Goal: Communication & Community: Share content

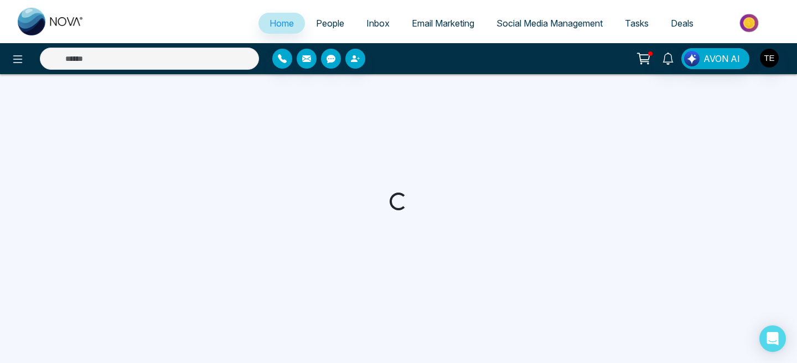
select select "*"
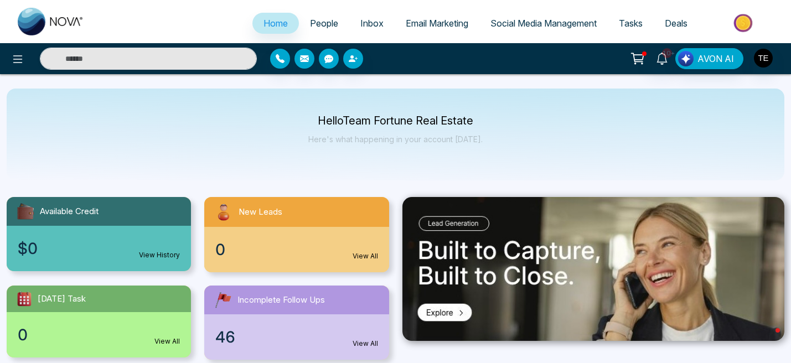
click at [425, 25] on span "Email Marketing" at bounding box center [437, 23] width 63 height 11
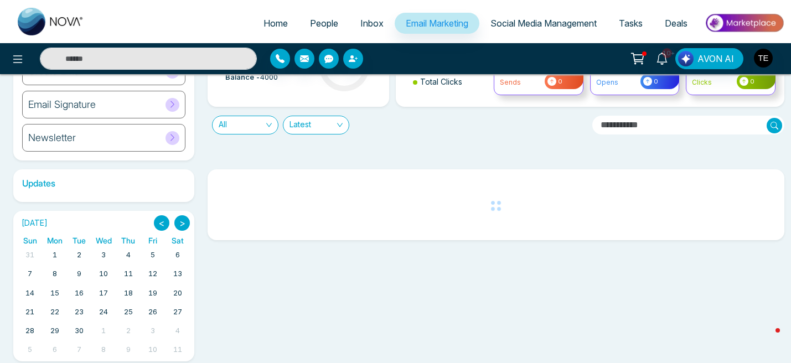
scroll to position [108, 0]
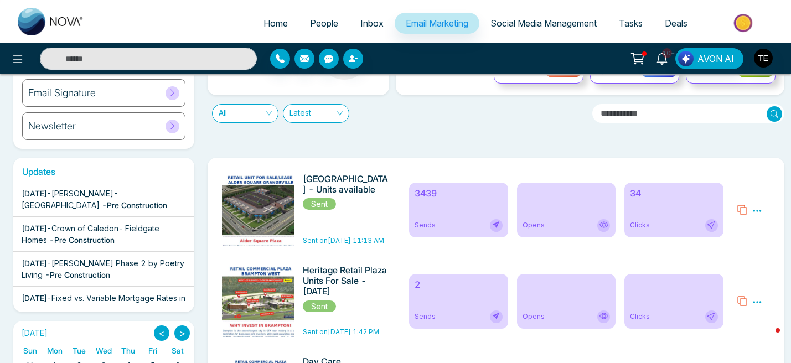
click at [756, 213] on icon at bounding box center [757, 211] width 10 height 10
click at [742, 242] on link "Analytics" at bounding box center [737, 243] width 32 height 9
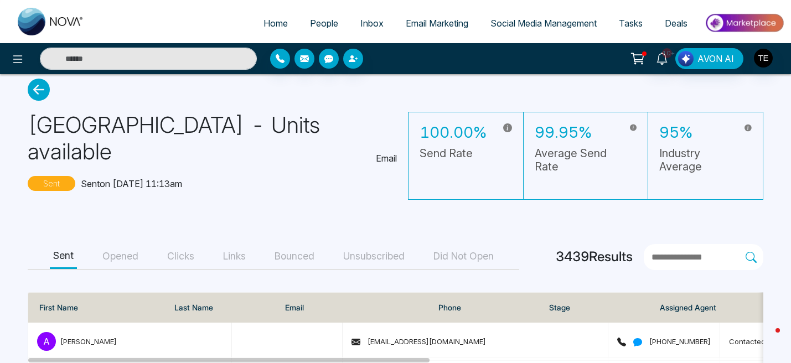
scroll to position [18, 0]
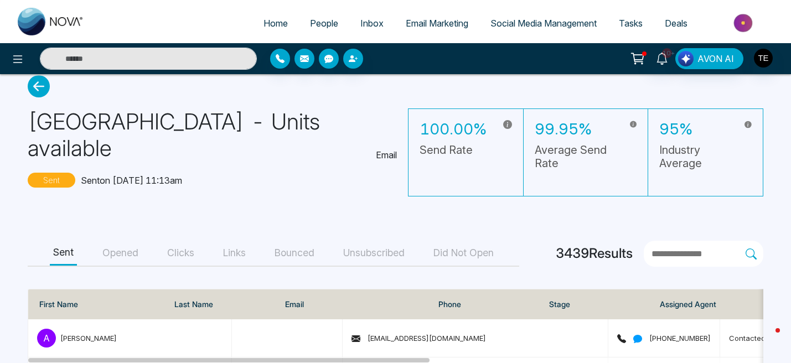
click at [122, 241] on button "Opened" at bounding box center [120, 253] width 43 height 25
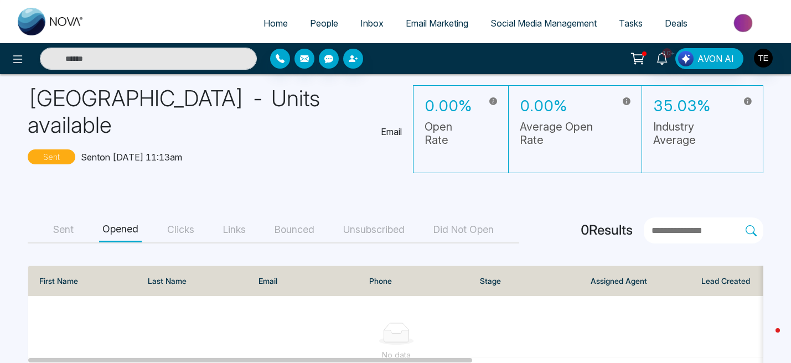
scroll to position [37, 0]
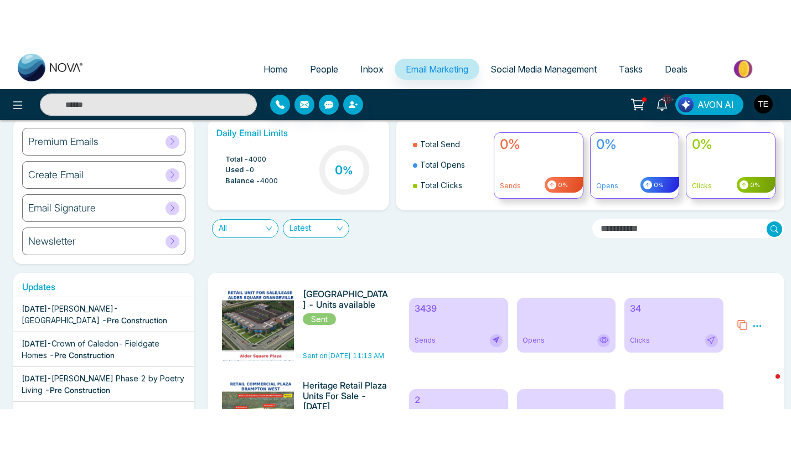
scroll to position [37, 0]
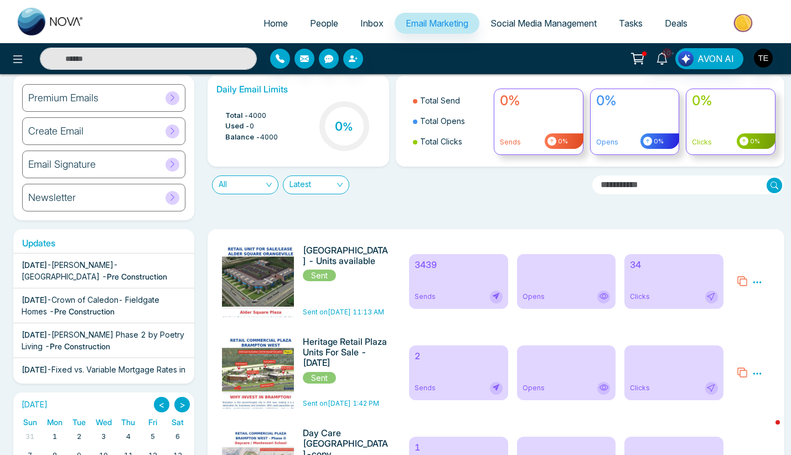
click at [311, 25] on span "People" at bounding box center [324, 23] width 28 height 11
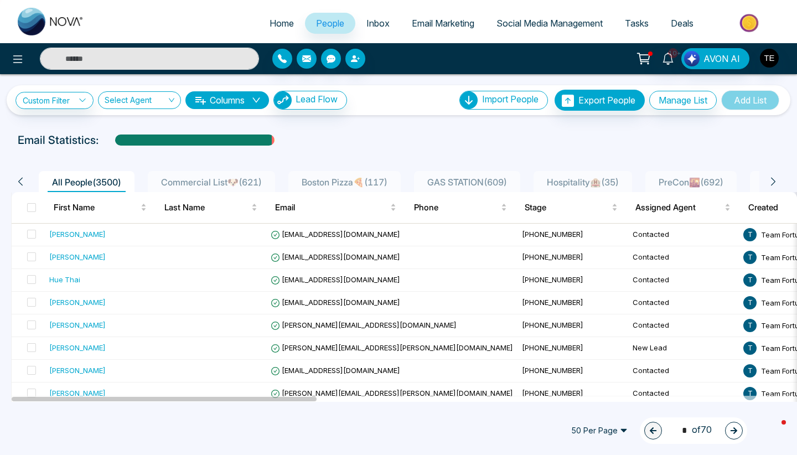
click at [92, 60] on input "text" at bounding box center [149, 59] width 219 height 22
paste input "**********"
type input "**********"
click at [66, 61] on input "**********" at bounding box center [149, 59] width 219 height 22
type input "*"
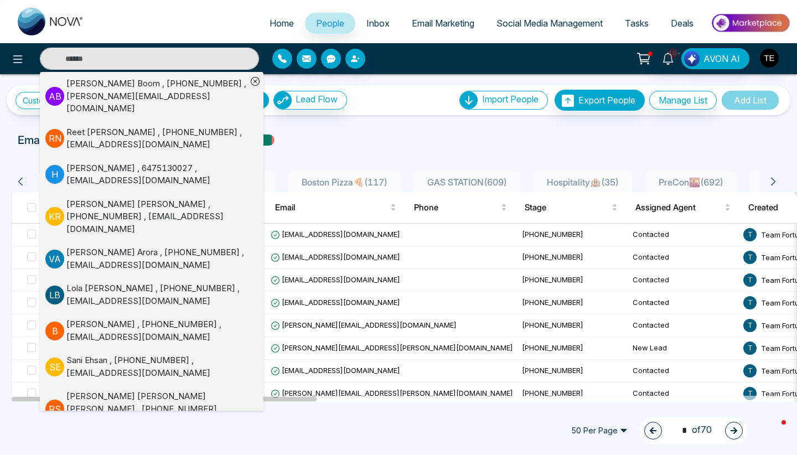
click at [354, 134] on div "Email Statistics:" at bounding box center [269, 140] width 503 height 17
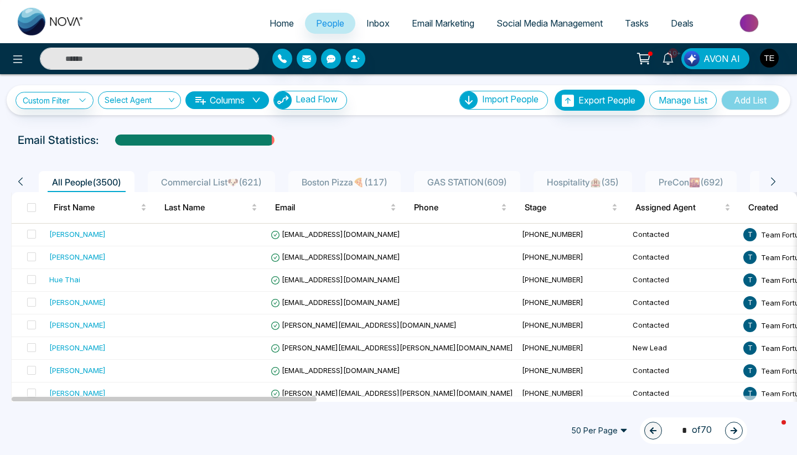
click at [138, 57] on input "text" at bounding box center [149, 59] width 219 height 22
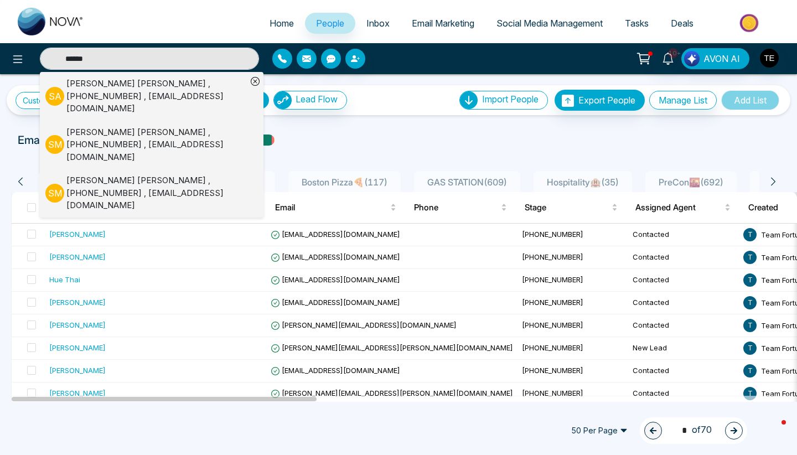
type input "******"
click at [116, 174] on div "[PERSON_NAME] , [PHONE_NUMBER] , [EMAIL_ADDRESS][DOMAIN_NAME]" at bounding box center [156, 193] width 180 height 38
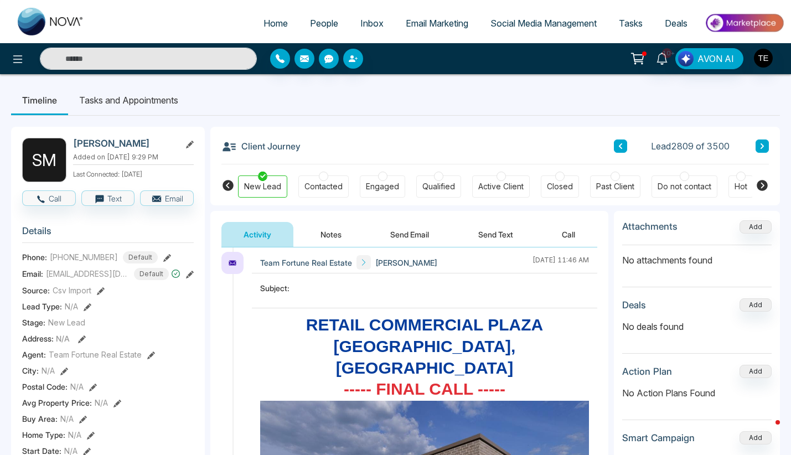
click at [188, 277] on icon at bounding box center [190, 275] width 8 height 8
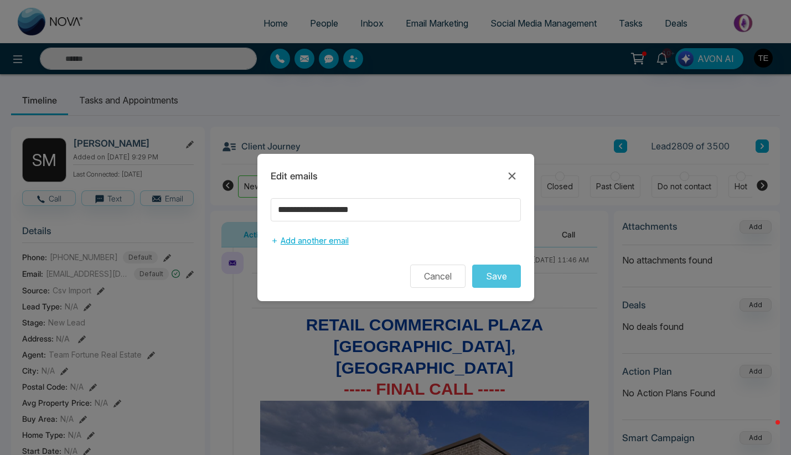
click at [314, 243] on button "Add another email" at bounding box center [310, 240] width 78 height 21
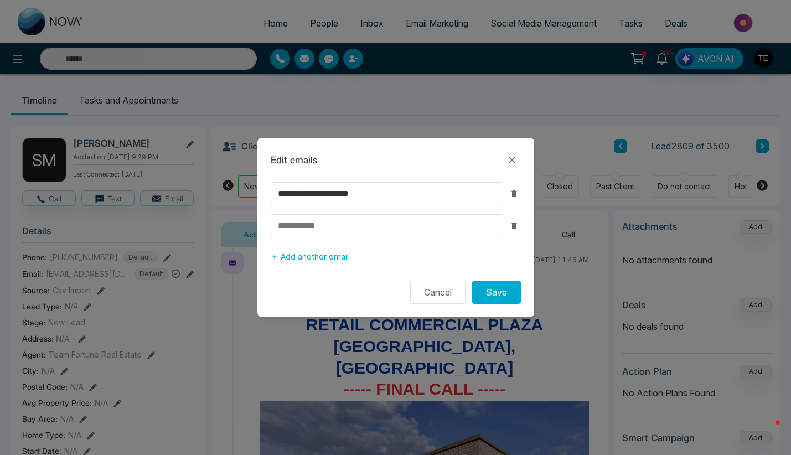
click at [310, 230] on input at bounding box center [387, 225] width 232 height 23
type input "**********"
click at [503, 292] on button "Save" at bounding box center [496, 292] width 49 height 23
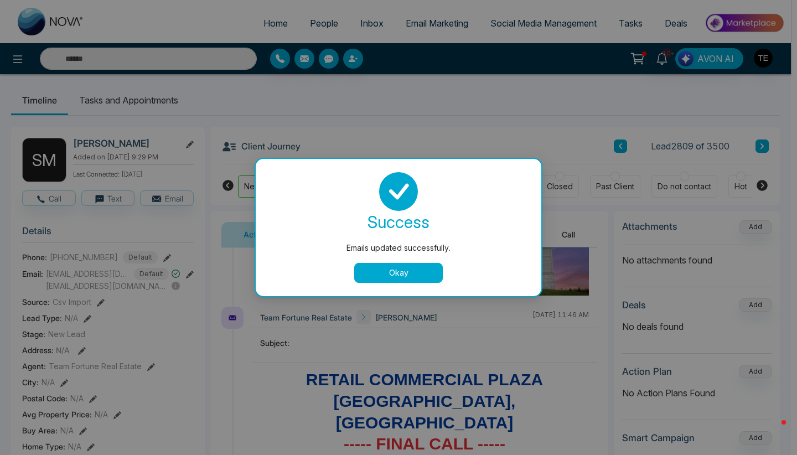
click at [421, 273] on button "Okay" at bounding box center [398, 273] width 89 height 20
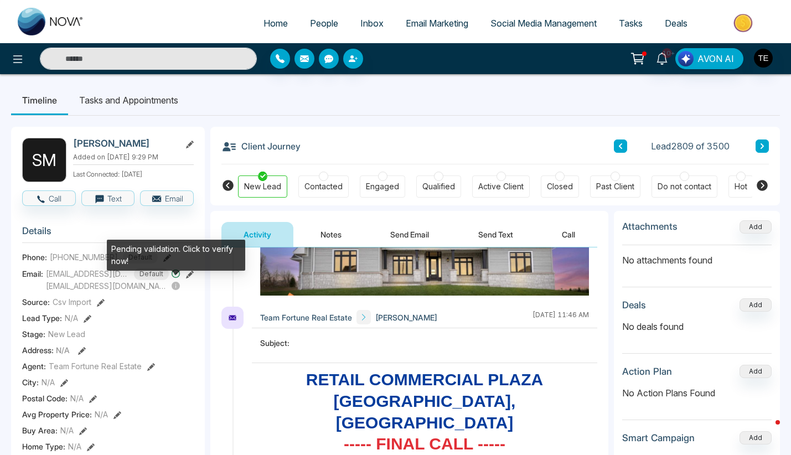
click at [177, 287] on icon at bounding box center [176, 286] width 8 height 8
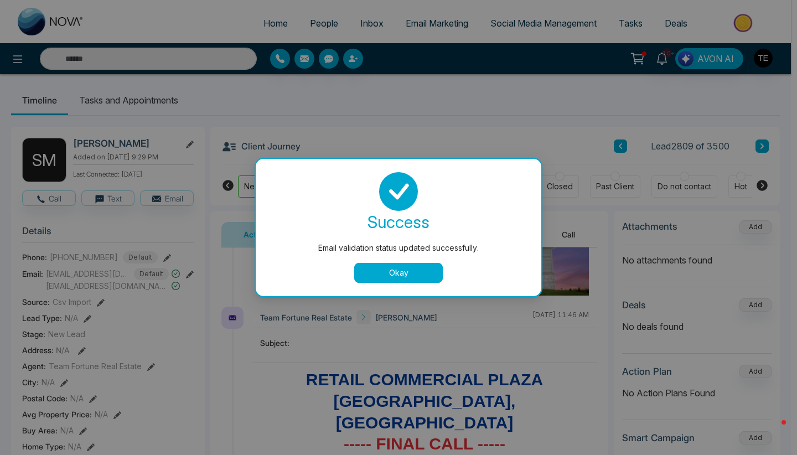
click at [373, 276] on button "Okay" at bounding box center [398, 273] width 89 height 20
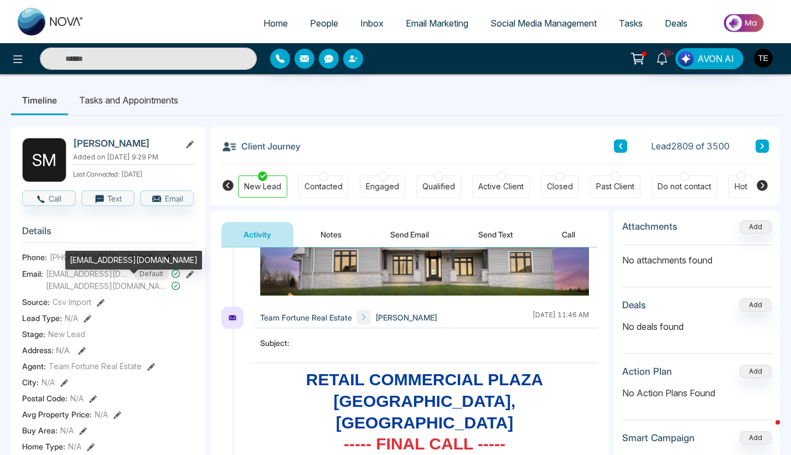
click at [146, 285] on span "[EMAIL_ADDRESS][DOMAIN_NAME]" at bounding box center [107, 286] width 123 height 12
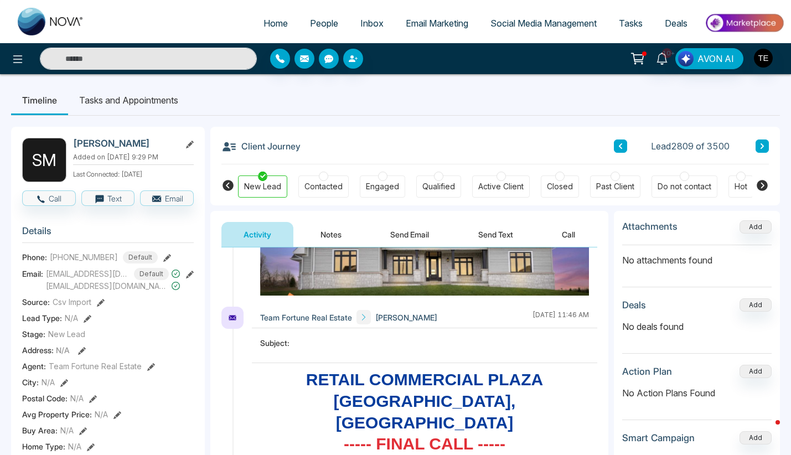
click at [190, 274] on icon at bounding box center [190, 275] width 8 height 8
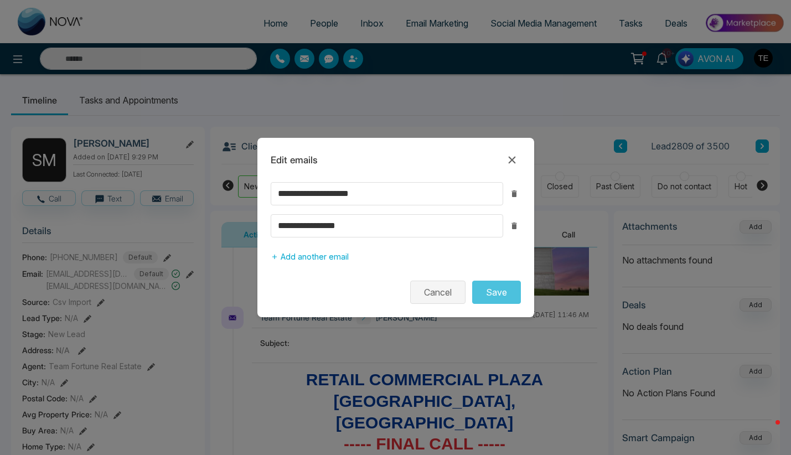
click at [447, 294] on button "Cancel" at bounding box center [437, 292] width 55 height 23
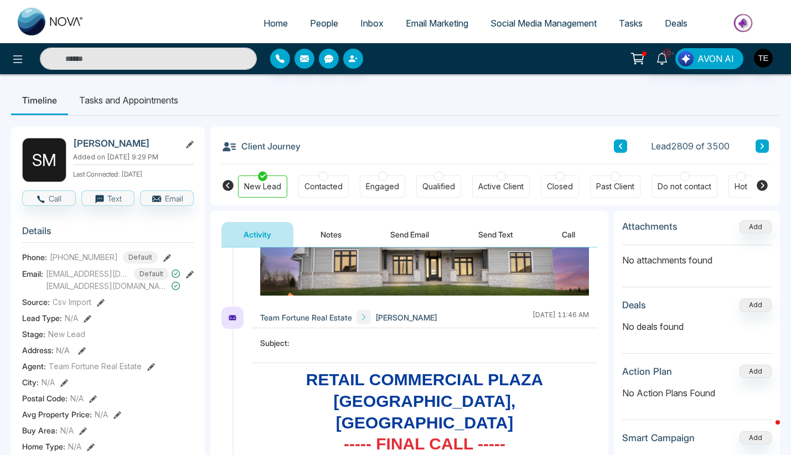
click at [323, 178] on div at bounding box center [323, 176] width 9 height 9
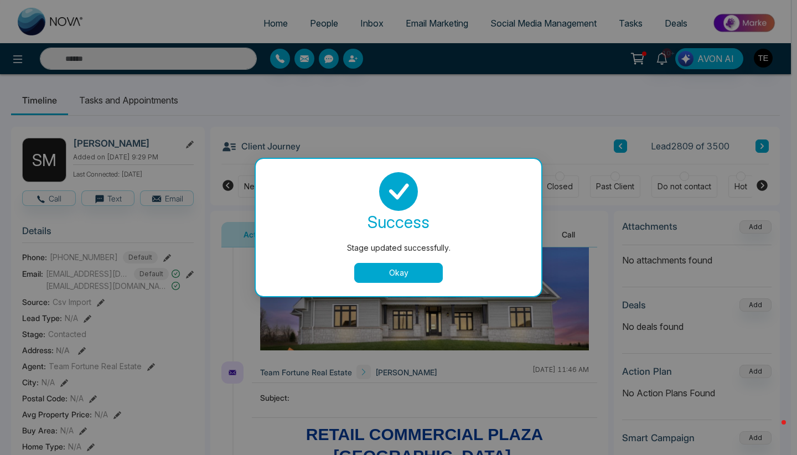
click at [405, 273] on button "Okay" at bounding box center [398, 273] width 89 height 20
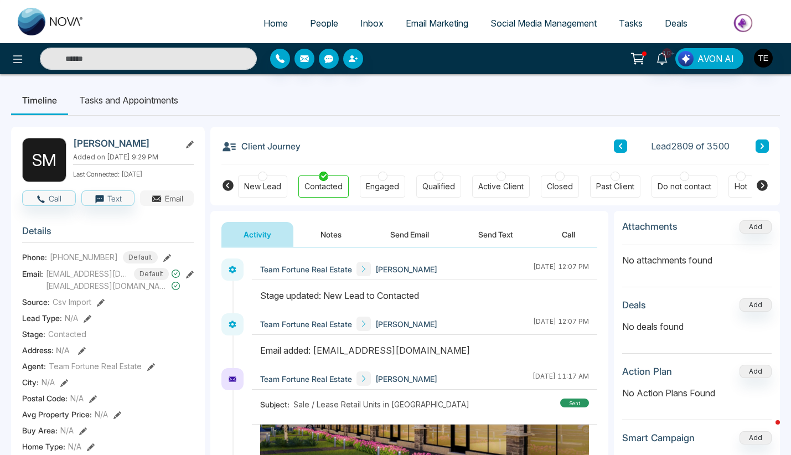
click at [164, 198] on button "Email" at bounding box center [167, 197] width 54 height 15
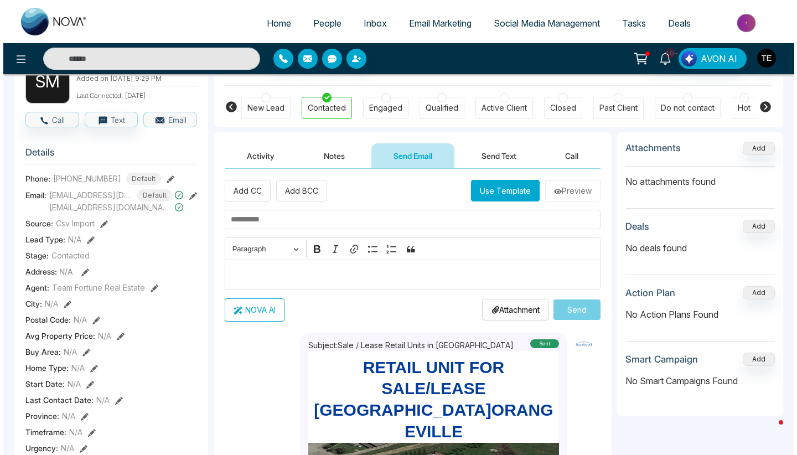
scroll to position [80, 0]
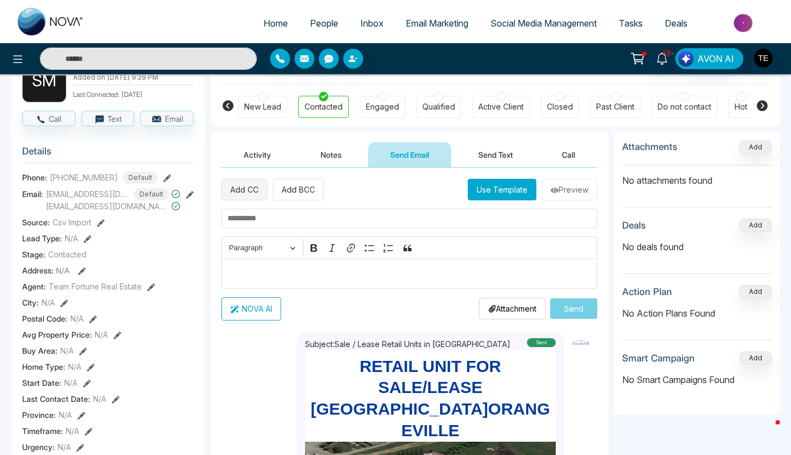
click at [242, 190] on button "Add CC" at bounding box center [244, 190] width 46 height 22
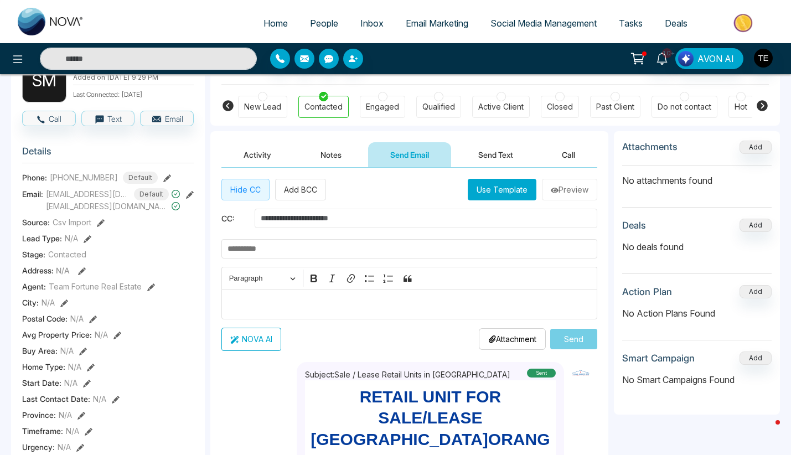
click at [275, 222] on input "text" at bounding box center [426, 218] width 343 height 19
paste input "**********"
type input "**********"
click at [499, 194] on button "Use Template" at bounding box center [502, 190] width 69 height 22
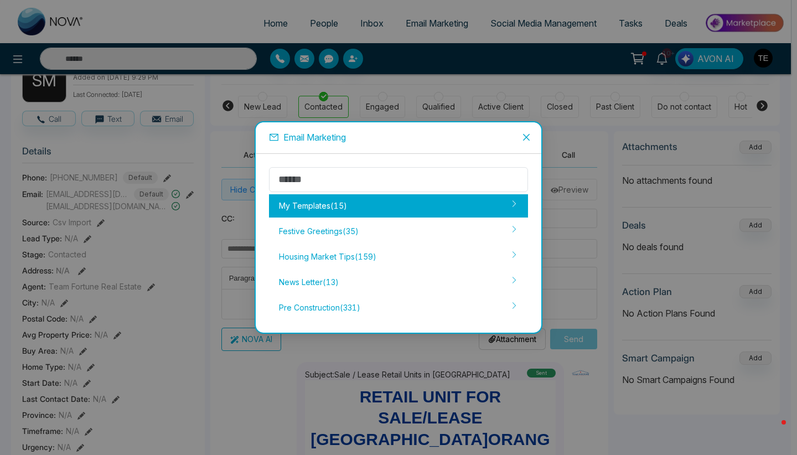
click at [489, 203] on div "My Templates ( 15 )" at bounding box center [398, 205] width 259 height 23
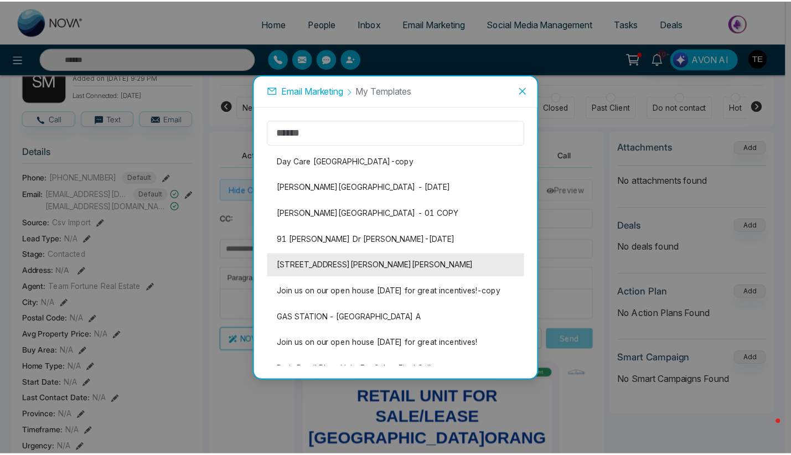
scroll to position [7, 0]
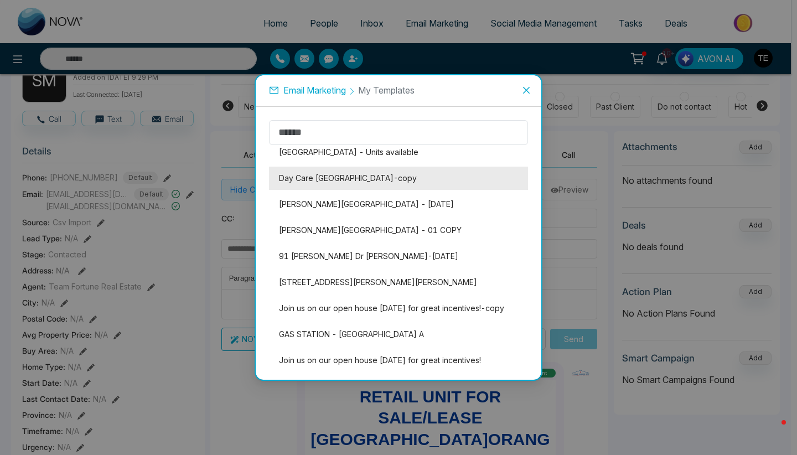
click at [402, 180] on li "Day Care [GEOGRAPHIC_DATA]-copy" at bounding box center [398, 178] width 259 height 23
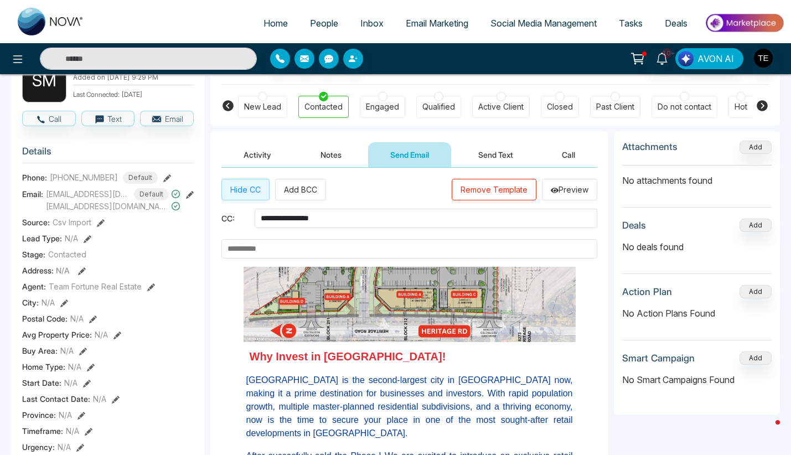
scroll to position [29, 0]
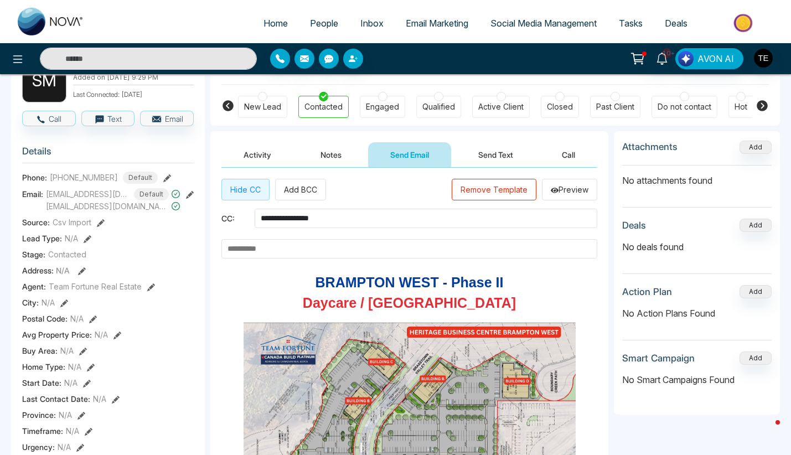
click at [337, 249] on input "text" at bounding box center [409, 248] width 376 height 19
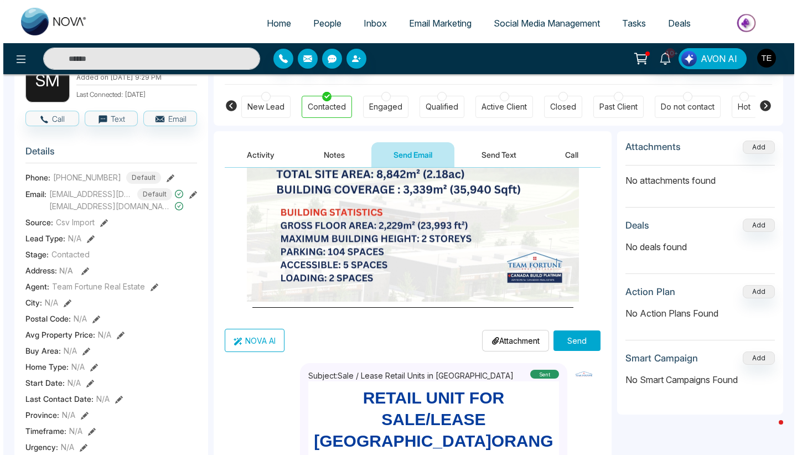
scroll to position [281, 0]
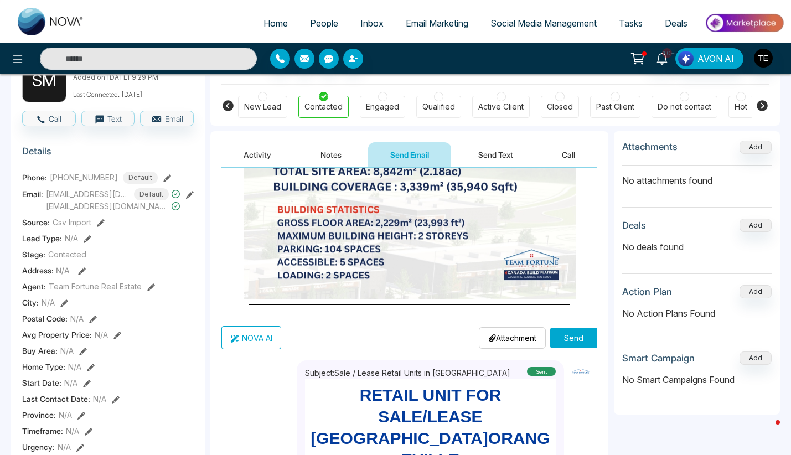
type input "**********"
click at [573, 339] on button "Send" at bounding box center [573, 338] width 47 height 20
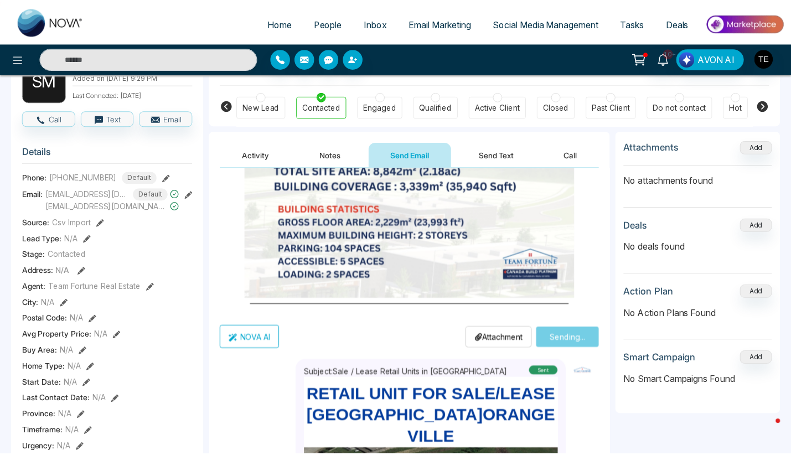
scroll to position [251, 0]
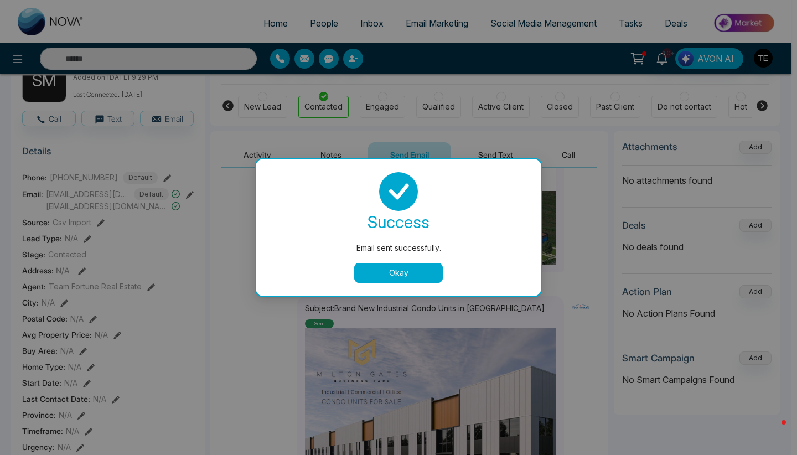
click at [430, 277] on button "Okay" at bounding box center [398, 273] width 89 height 20
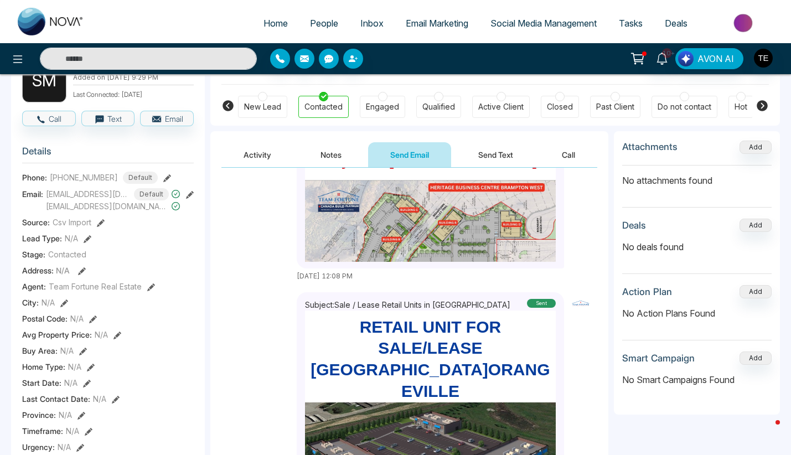
scroll to position [0, 0]
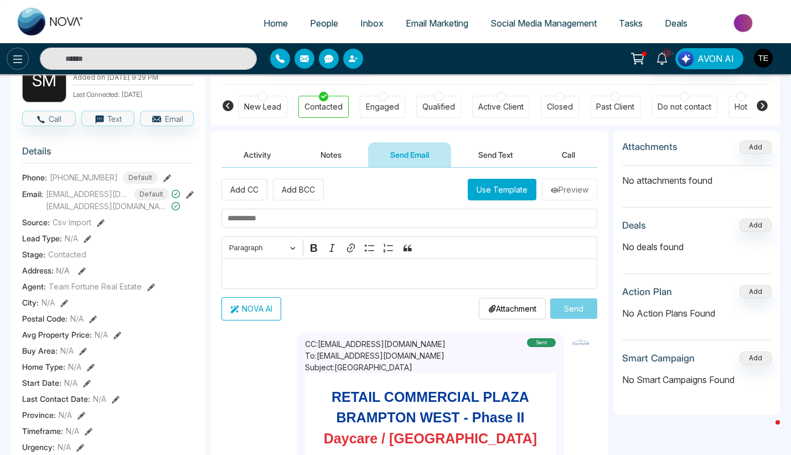
click at [19, 58] on icon at bounding box center [17, 59] width 13 height 13
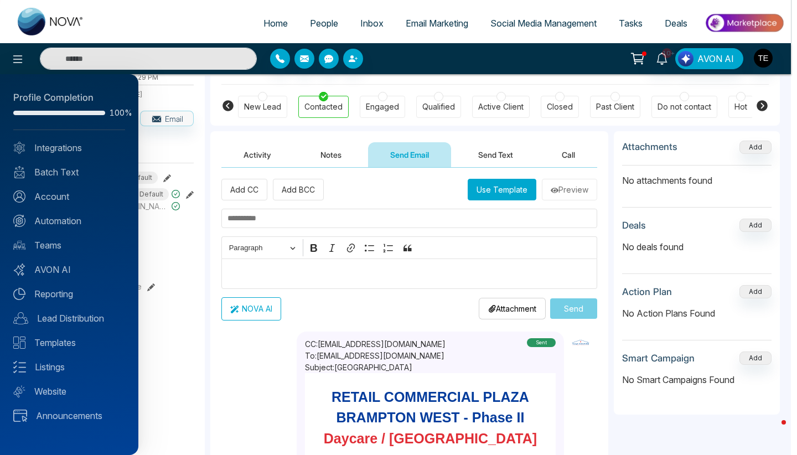
click at [321, 24] on div at bounding box center [398, 227] width 797 height 455
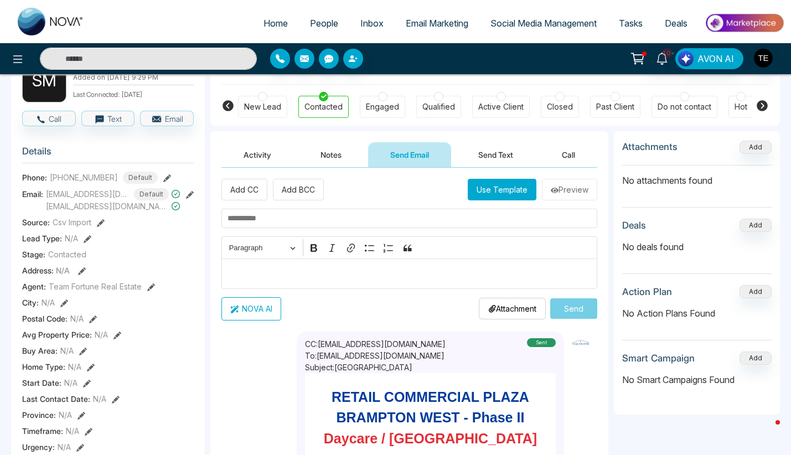
click at [326, 20] on span "People" at bounding box center [324, 23] width 28 height 11
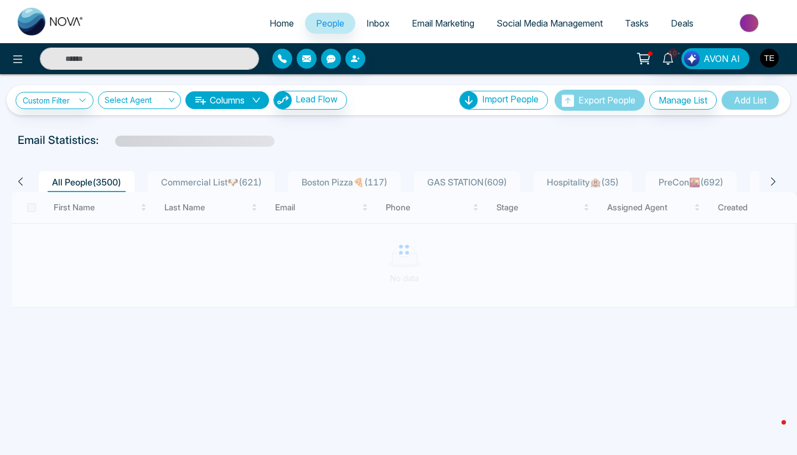
click at [533, 23] on span "Social Media Management" at bounding box center [549, 23] width 106 height 11
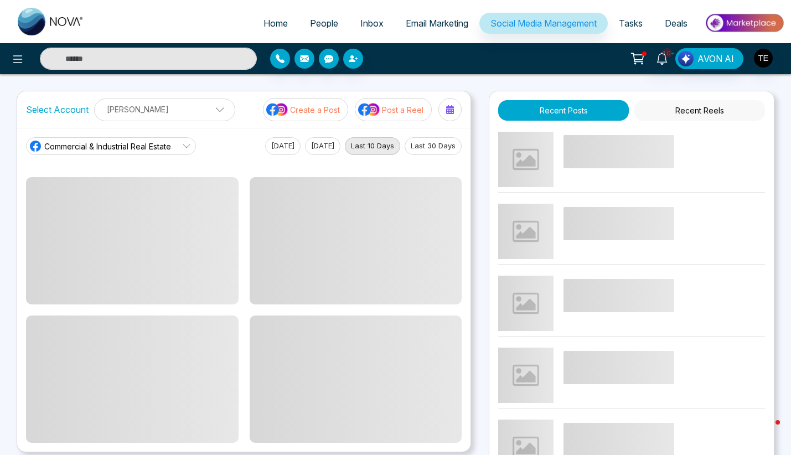
click at [424, 22] on span "Email Marketing" at bounding box center [437, 23] width 63 height 11
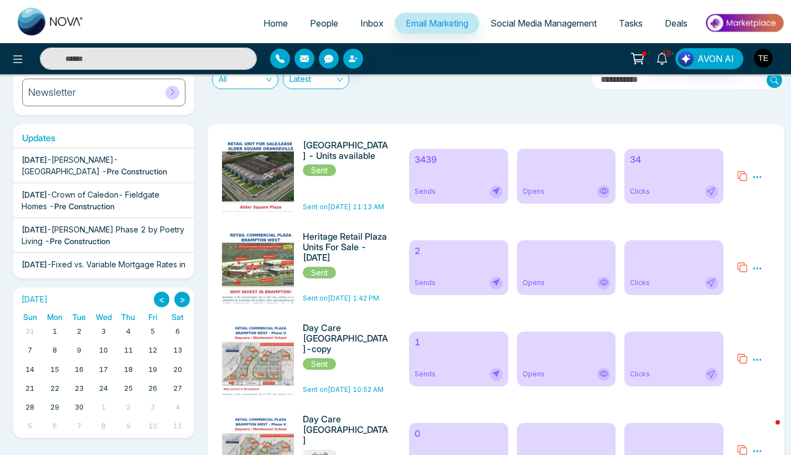
scroll to position [143, 0]
